Goal: Information Seeking & Learning: Learn about a topic

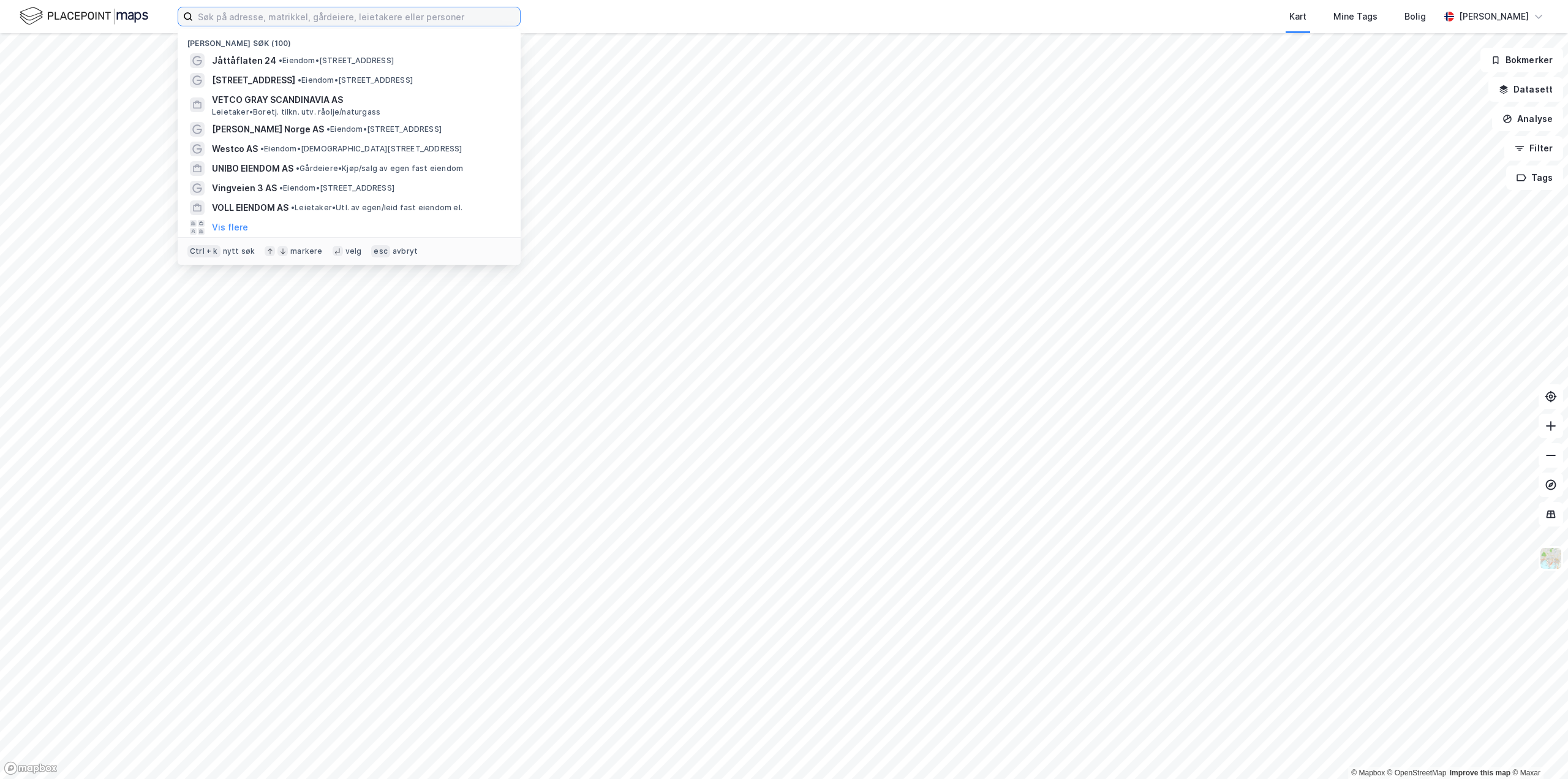
click at [329, 20] on input at bounding box center [356, 16] width 327 height 18
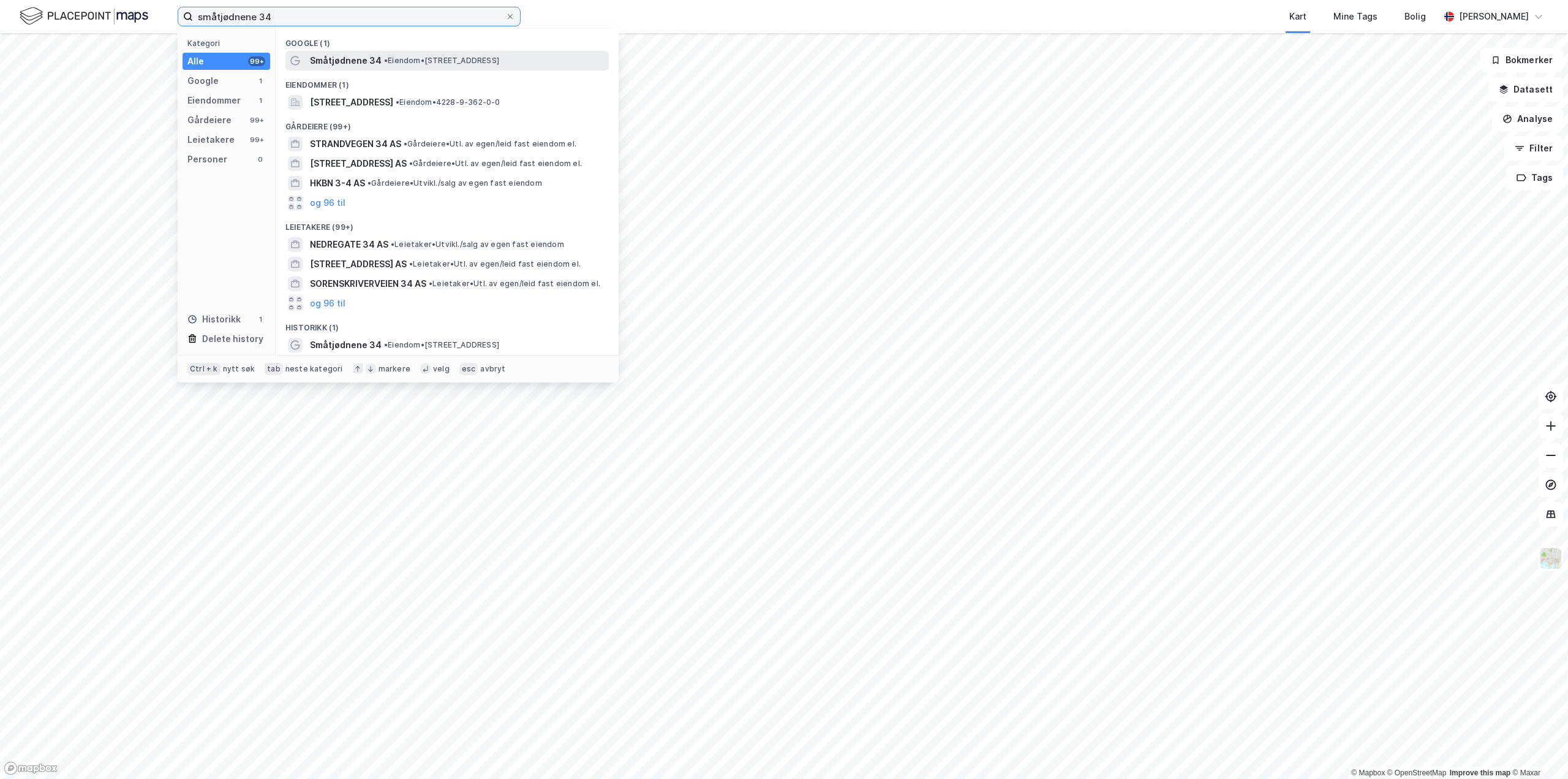
type input "småtjødnene 34"
click at [340, 60] on span "Småtjødnene 34" at bounding box center [345, 60] width 72 height 15
